Goal: Transaction & Acquisition: Download file/media

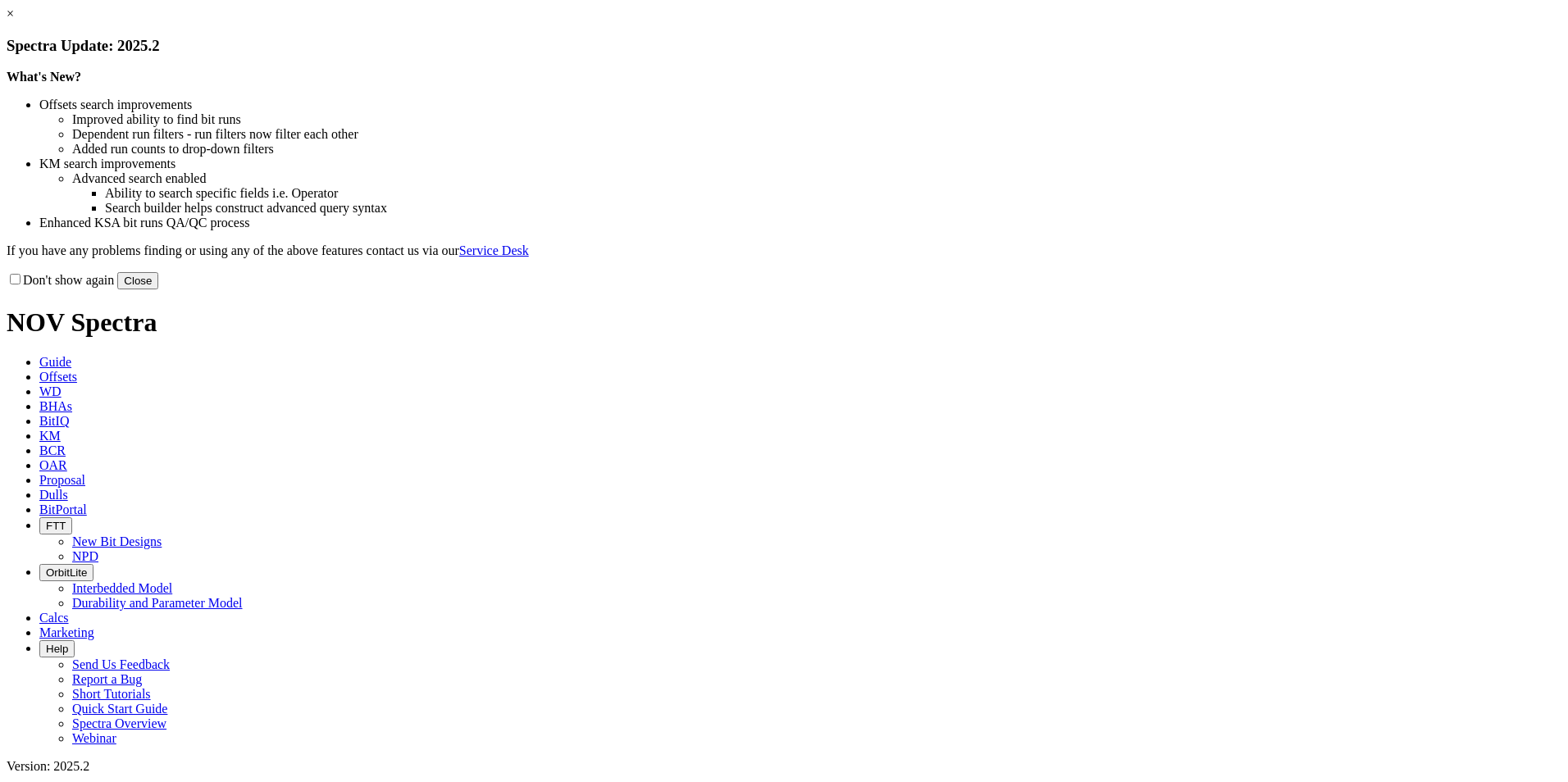
click at [810, 157] on ul "Improved ability to find bit runs Dependent run filters - run filters now filte…" at bounding box center [800, 135] width 1522 height 44
drag, startPoint x: 555, startPoint y: 236, endPoint x: 805, endPoint y: 276, distance: 253.2
click at [805, 230] on ul "Offsets search improvements Improved ability to find bit runs Dependent run fil…" at bounding box center [784, 163] width 1554 height 133
click at [925, 186] on li "Advanced search enabled" at bounding box center [816, 178] width 1489 height 14
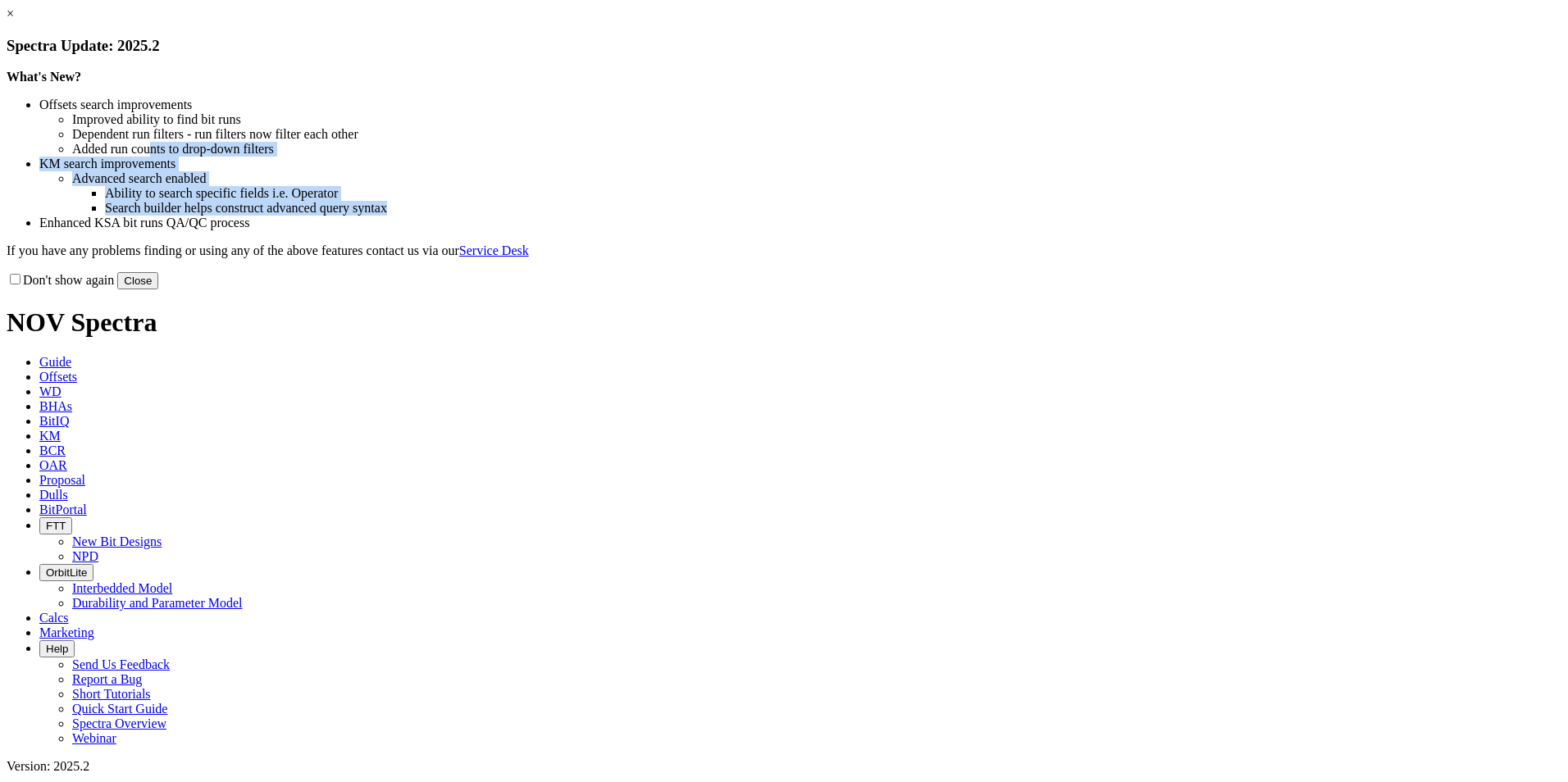
drag, startPoint x: 596, startPoint y: 246, endPoint x: 884, endPoint y: 343, distance: 303.9
click at [884, 230] on ul "Offsets search improvements Improved ability to find bit runs Dependent run fil…" at bounding box center [784, 163] width 1554 height 133
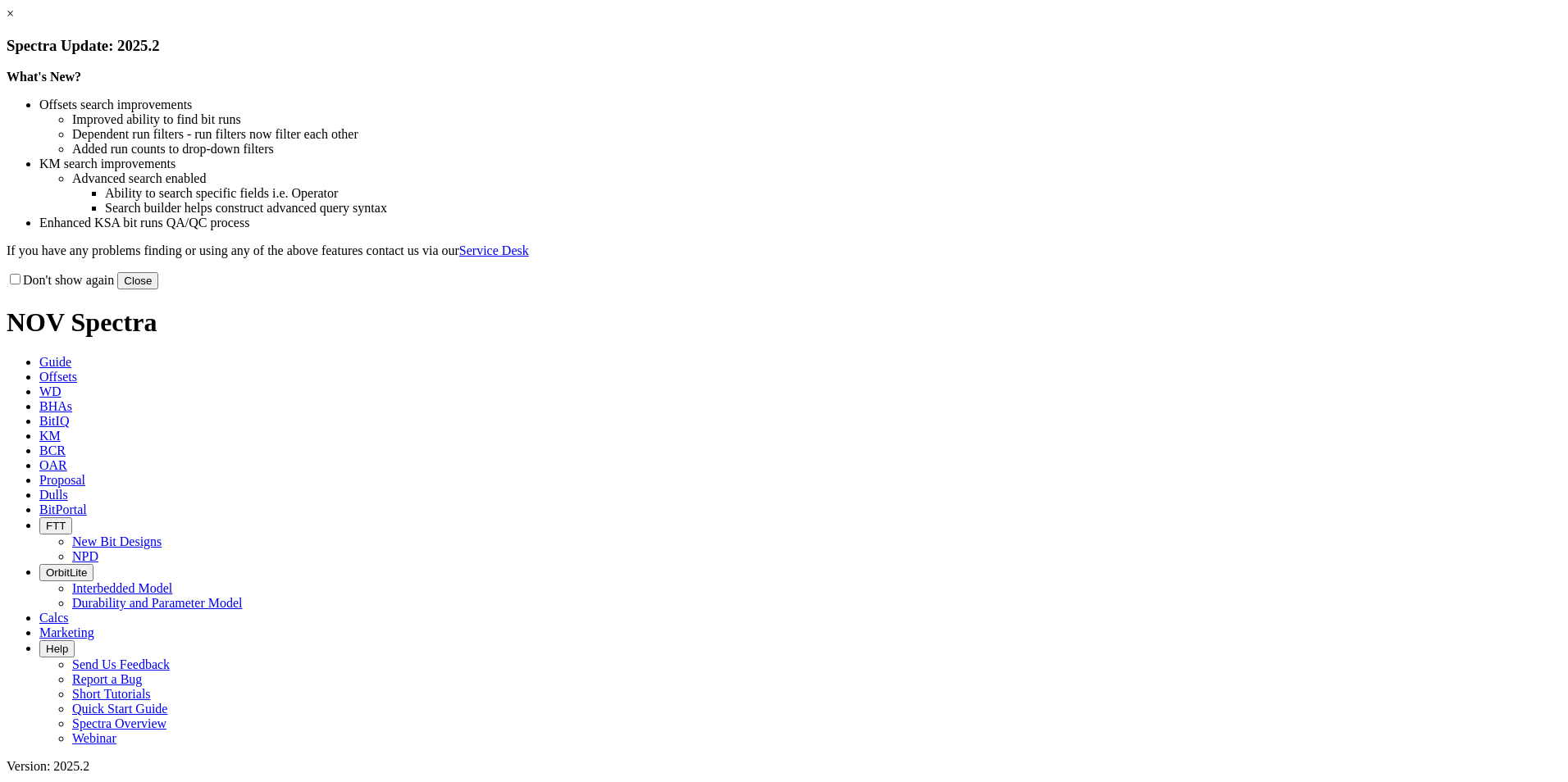
click at [14, 20] on link "×" at bounding box center [10, 14] width 8 height 14
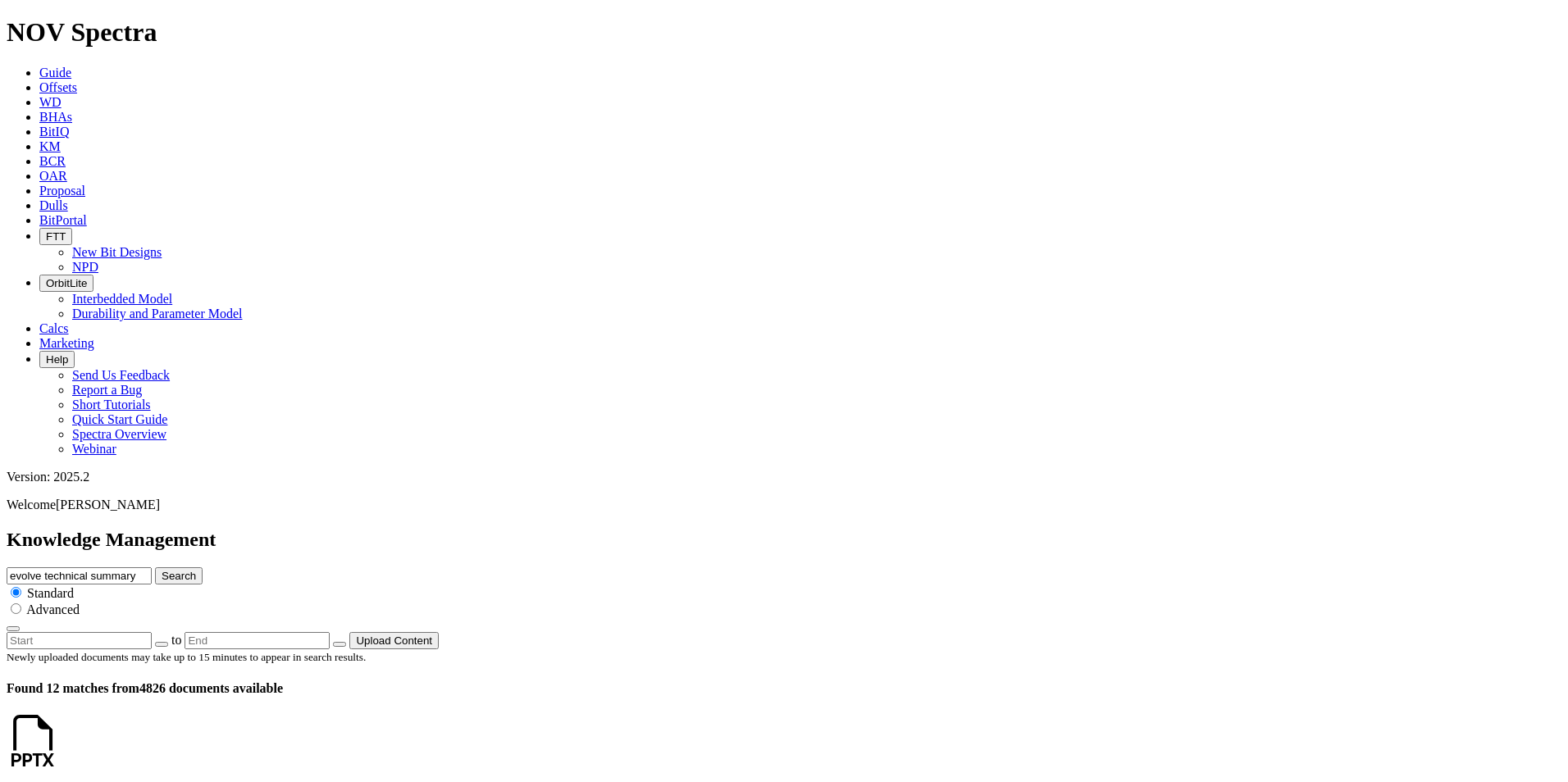
click at [59, 749] on icon at bounding box center [59, 756] width 0 height 14
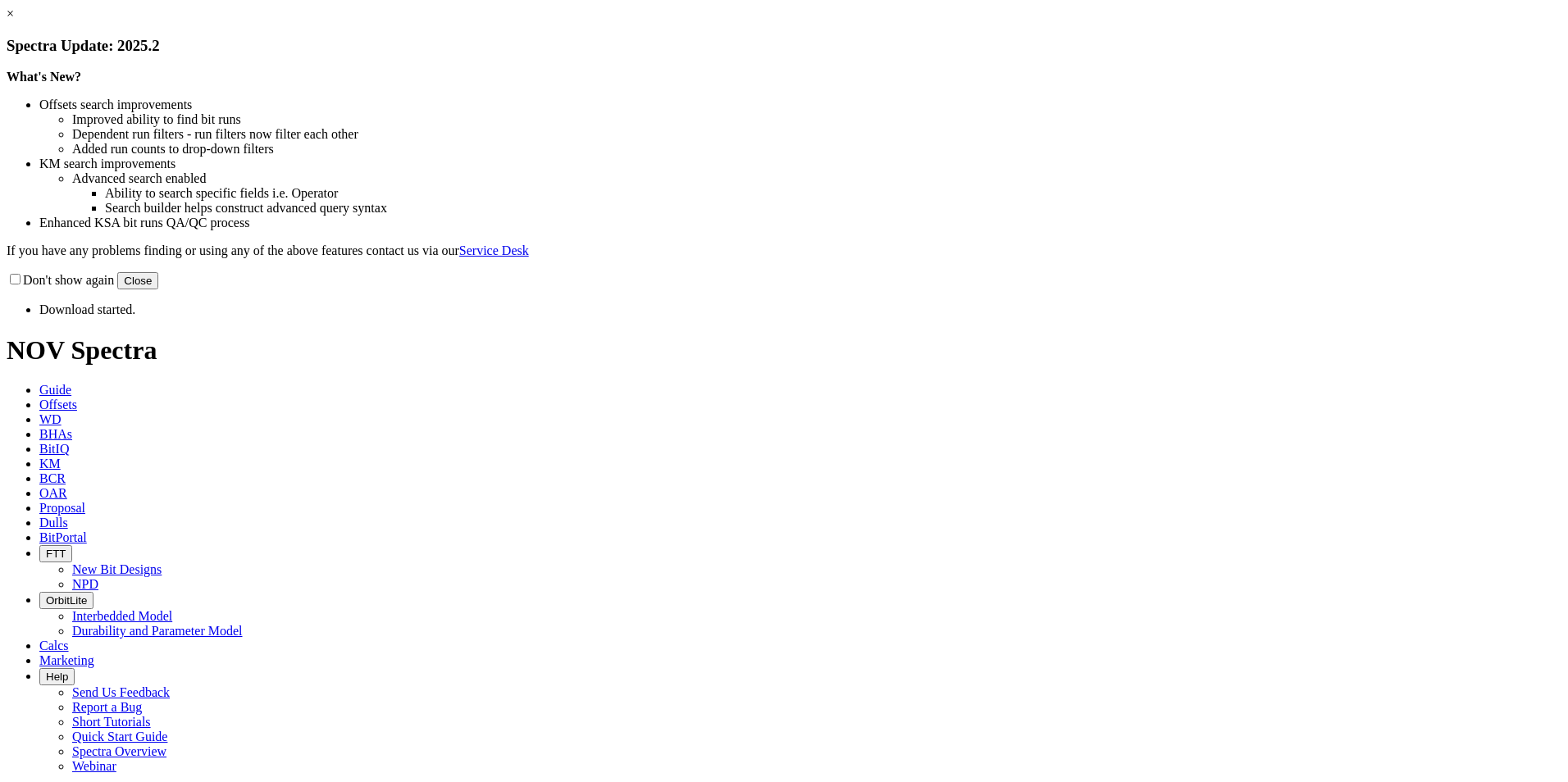
drag, startPoint x: 1133, startPoint y: 135, endPoint x: 1030, endPoint y: 165, distance: 107.3
click at [14, 20] on link "×" at bounding box center [10, 14] width 8 height 14
